Goal: Task Accomplishment & Management: Complete application form

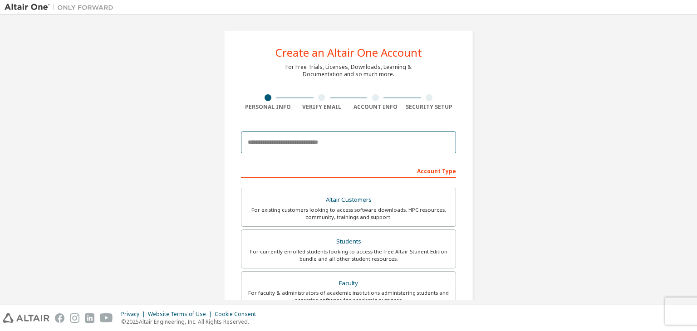
click at [352, 141] on input "email" at bounding box center [348, 143] width 215 height 22
type input "*"
click at [395, 149] on input "email" at bounding box center [348, 143] width 215 height 22
type input "*"
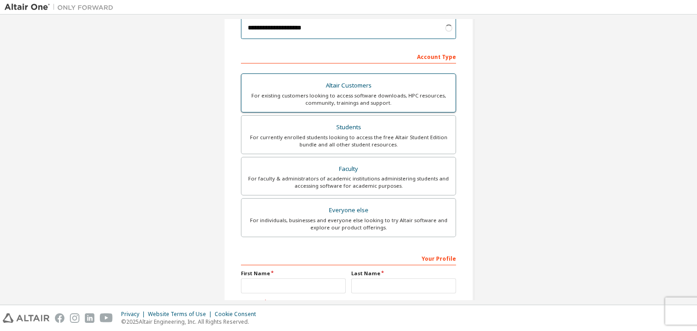
scroll to position [125, 0]
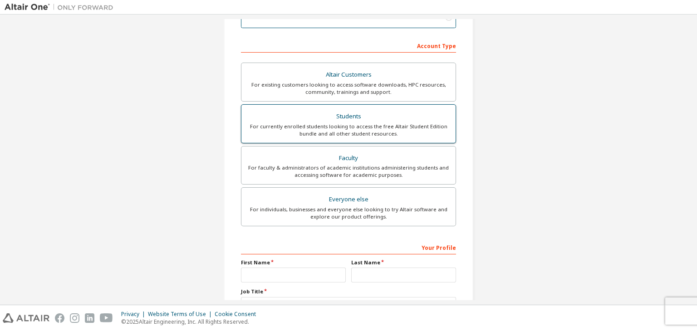
type input "**********"
click at [396, 133] on div "For currently enrolled students looking to access the free Altair Student Editi…" at bounding box center [348, 130] width 203 height 15
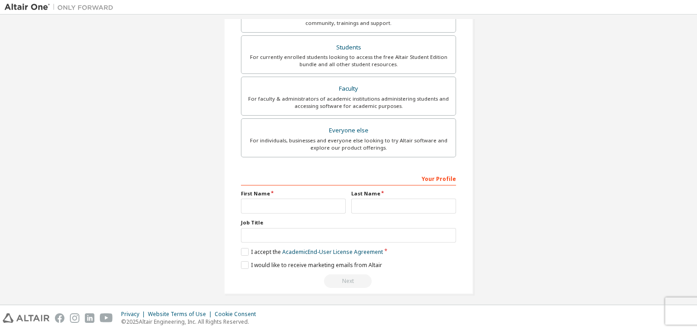
scroll to position [229, 0]
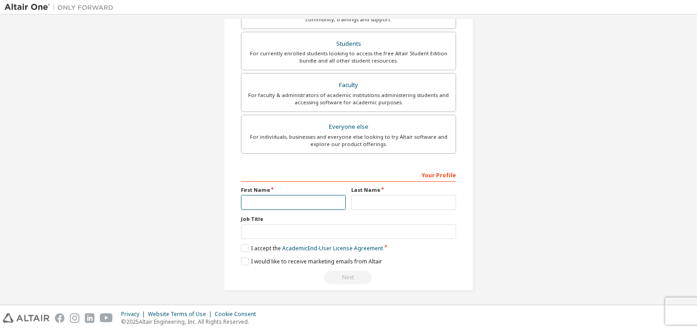
click at [323, 200] on input "text" at bounding box center [293, 202] width 105 height 15
type input "****"
click at [414, 206] on input "text" at bounding box center [403, 202] width 105 height 15
type input "******"
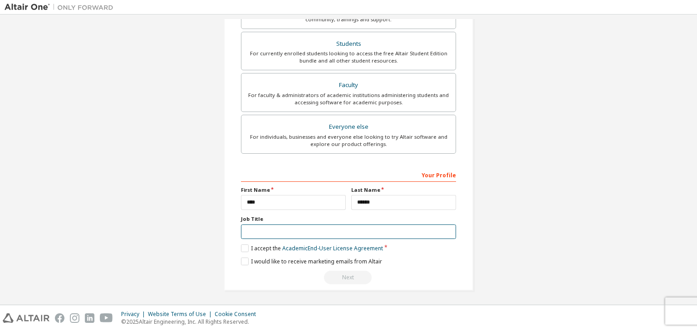
click at [370, 236] on input "text" at bounding box center [348, 232] width 215 height 15
type input "*******"
click at [244, 249] on label "I accept the Academic End-User License Agreement" at bounding box center [312, 249] width 142 height 8
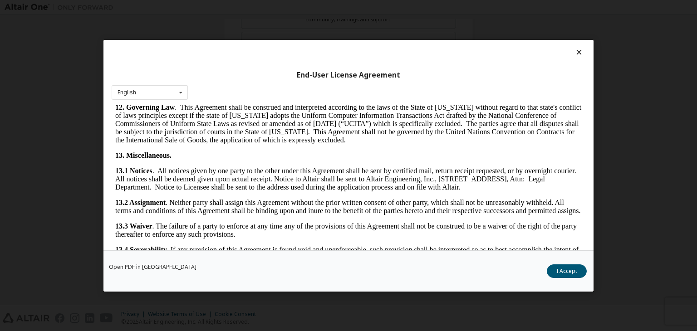
scroll to position [1516, 0]
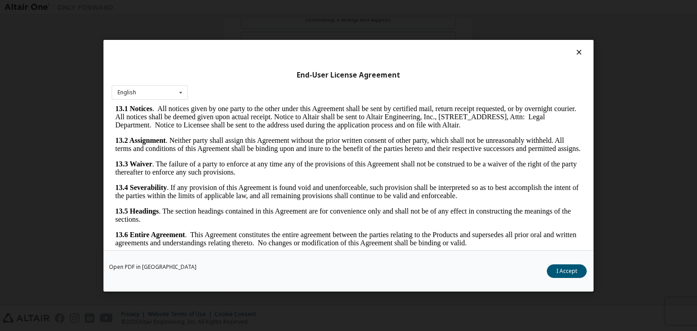
click at [574, 45] on div "End-User License Agreement English English" at bounding box center [348, 145] width 490 height 211
click at [575, 51] on icon at bounding box center [579, 52] width 10 height 8
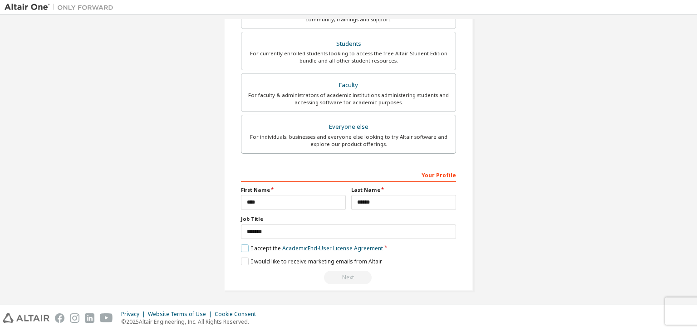
click at [243, 250] on label "I accept the Academic End-User License Agreement" at bounding box center [312, 249] width 142 height 8
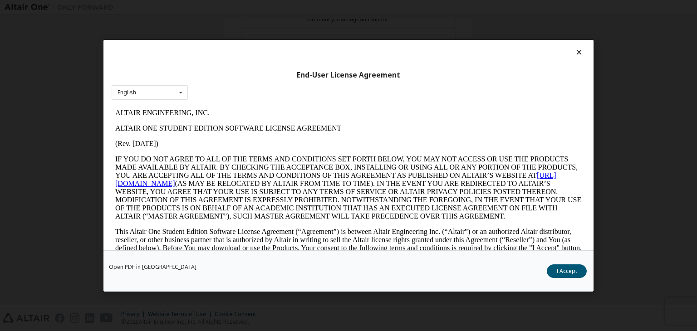
scroll to position [0, 0]
click at [569, 276] on button "I Accept" at bounding box center [567, 272] width 40 height 14
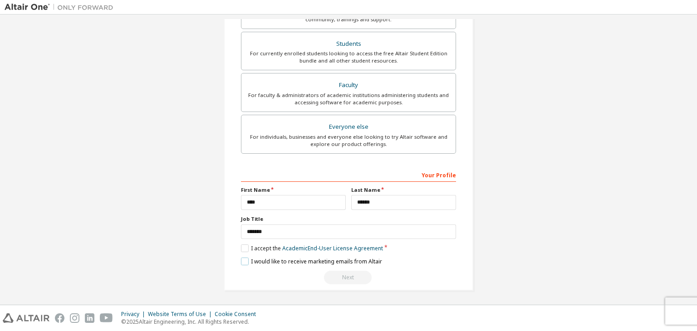
click at [245, 259] on label "I would like to receive marketing emails from Altair" at bounding box center [311, 262] width 141 height 8
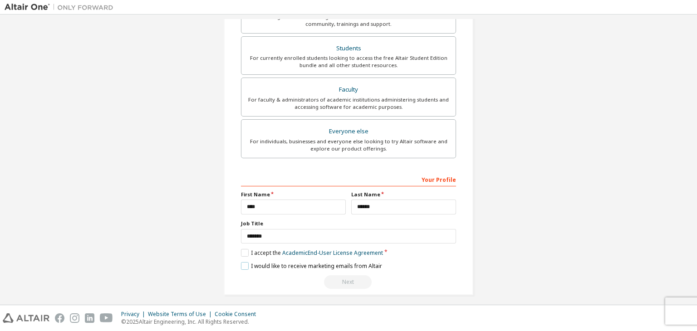
scroll to position [229, 0]
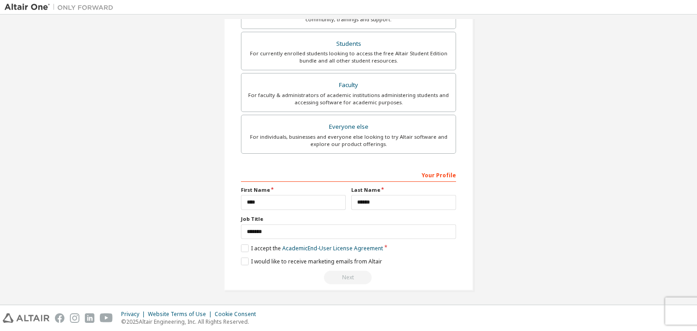
click at [356, 279] on div "Next" at bounding box center [348, 278] width 215 height 14
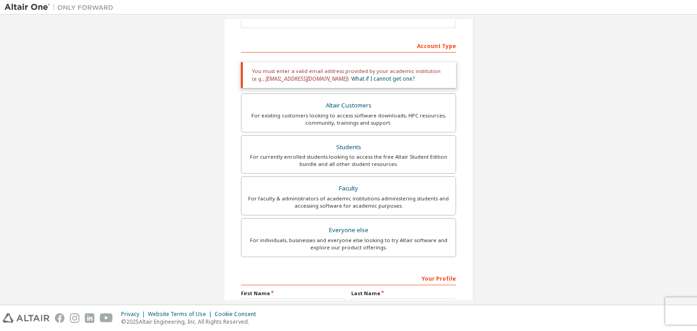
scroll to position [116, 0]
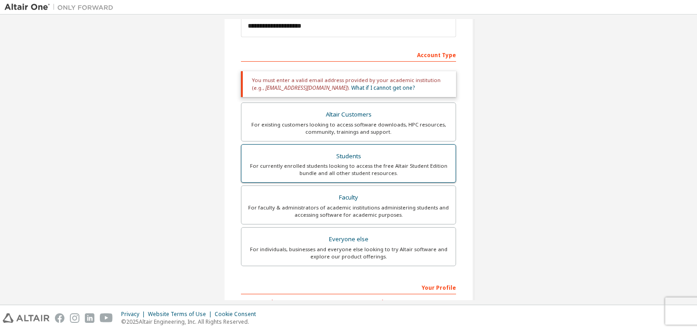
click at [349, 153] on div "Students" at bounding box center [348, 156] width 203 height 13
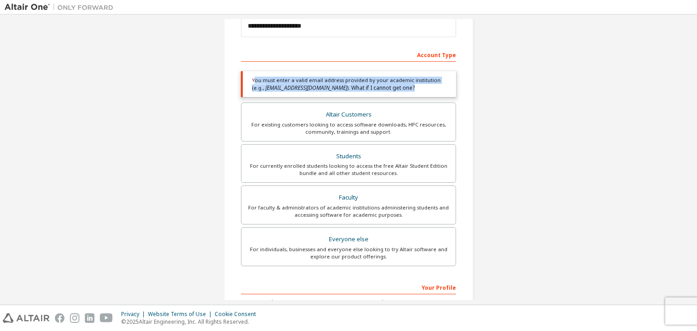
drag, startPoint x: 250, startPoint y: 80, endPoint x: 382, endPoint y: 90, distance: 132.0
click at [382, 90] on div "You must enter a valid email address provided by your academic institution (e.g…" at bounding box center [348, 84] width 215 height 26
copy div "ou must enter a valid email address provided by your academic institution (e.g.…"
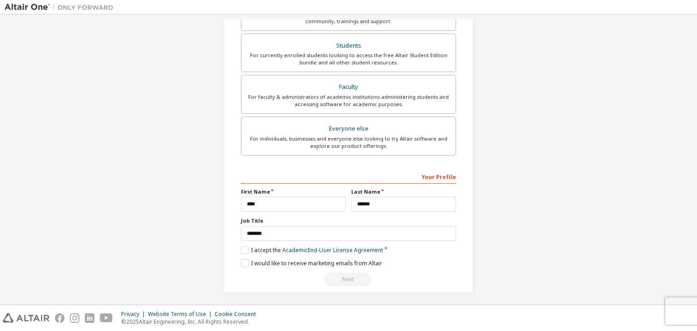
scroll to position [229, 0]
click at [65, 6] on img at bounding box center [61, 7] width 113 height 9
click at [94, 6] on img at bounding box center [61, 7] width 113 height 9
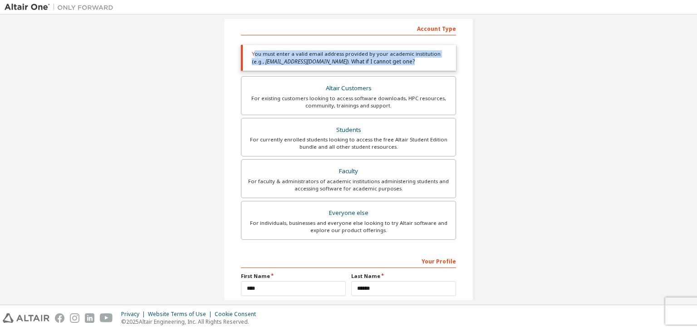
scroll to position [150, 0]
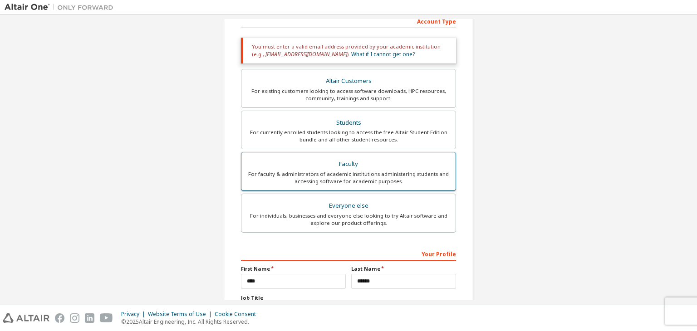
click at [365, 176] on div "For faculty & administrators of academic institutions administering students an…" at bounding box center [348, 178] width 203 height 15
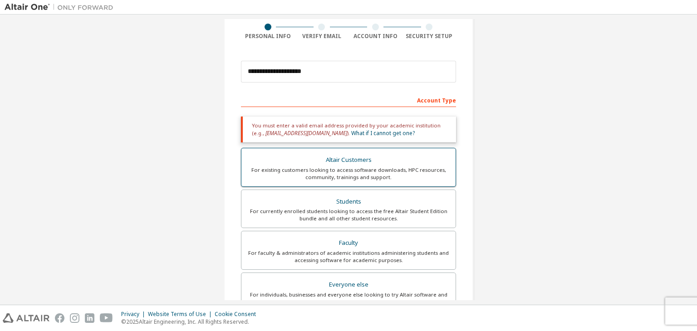
scroll to position [70, 0]
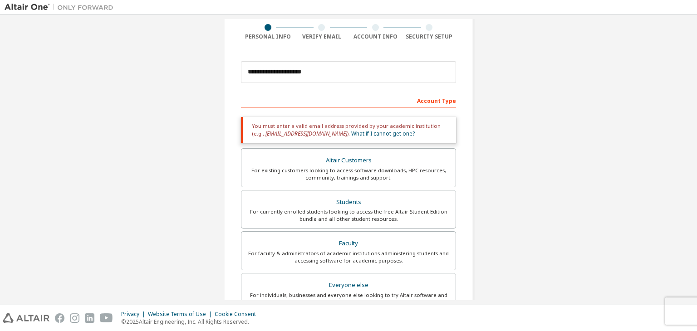
click at [439, 103] on div "Account Type" at bounding box center [348, 100] width 215 height 15
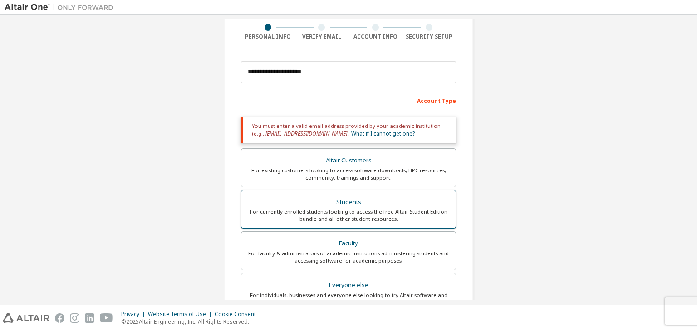
click at [359, 211] on div "For currently enrolled students looking to access the free Altair Student Editi…" at bounding box center [348, 215] width 203 height 15
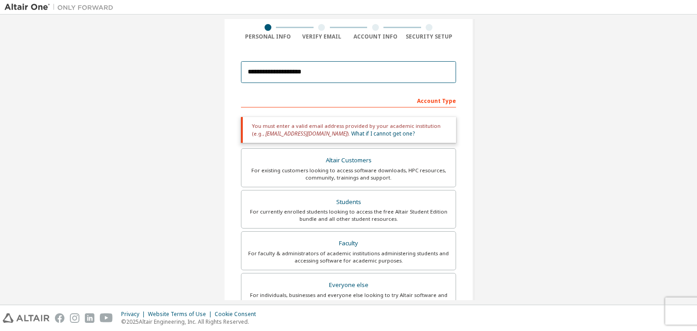
click at [377, 71] on input "**********" at bounding box center [348, 72] width 215 height 22
click at [30, 7] on img at bounding box center [61, 7] width 113 height 9
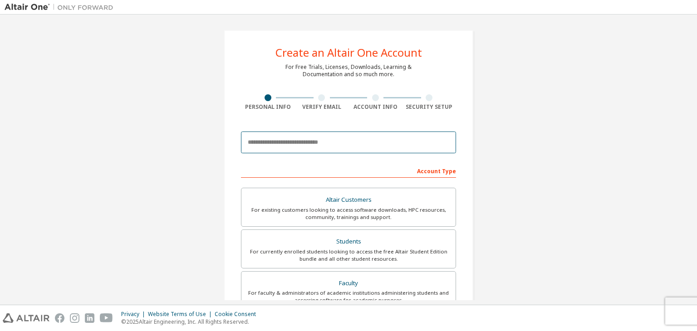
click at [341, 140] on input "email" at bounding box center [348, 143] width 215 height 22
